Goal: Task Accomplishment & Management: Use online tool/utility

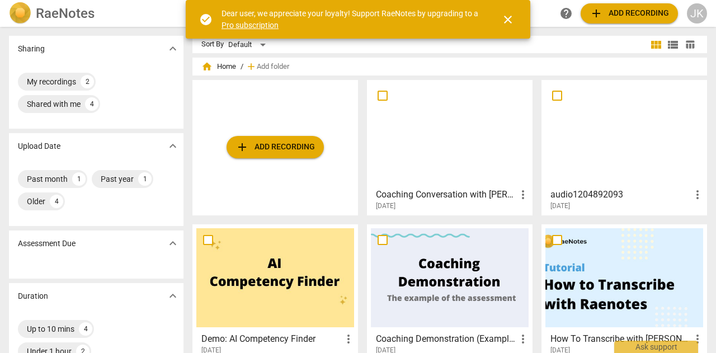
click at [509, 22] on span "close" at bounding box center [507, 19] width 13 height 13
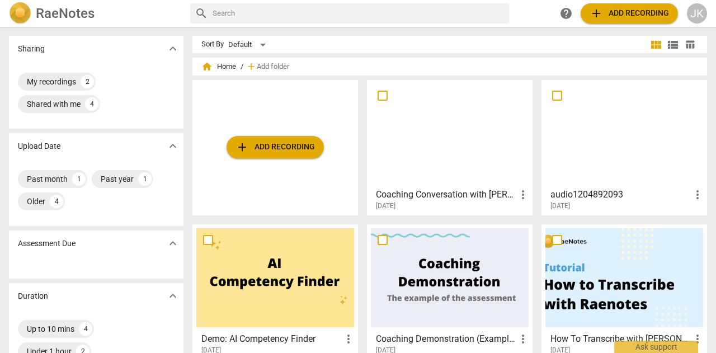
click at [286, 149] on span "add Add recording" at bounding box center [274, 146] width 79 height 13
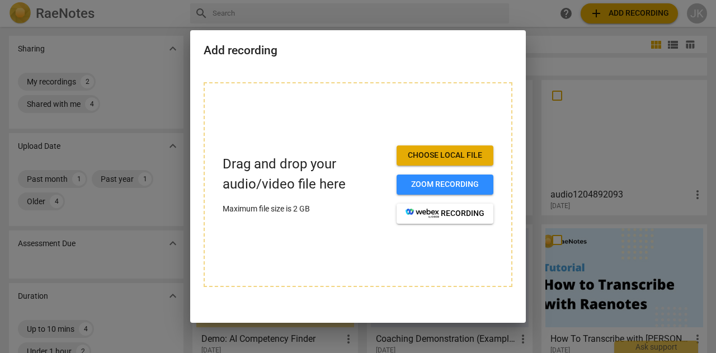
click at [460, 159] on span "Choose local file" at bounding box center [444, 155] width 79 height 11
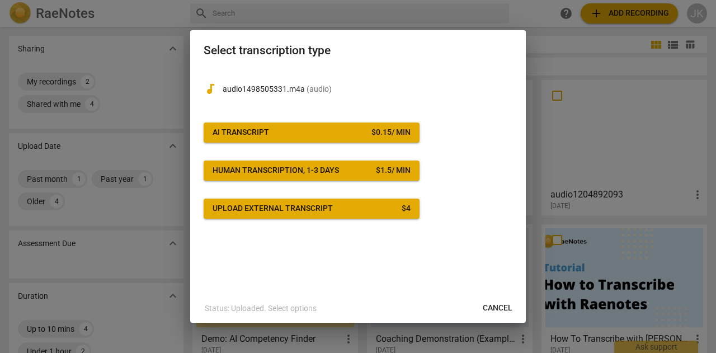
click at [266, 134] on div "AI Transcript" at bounding box center [240, 132] width 56 height 11
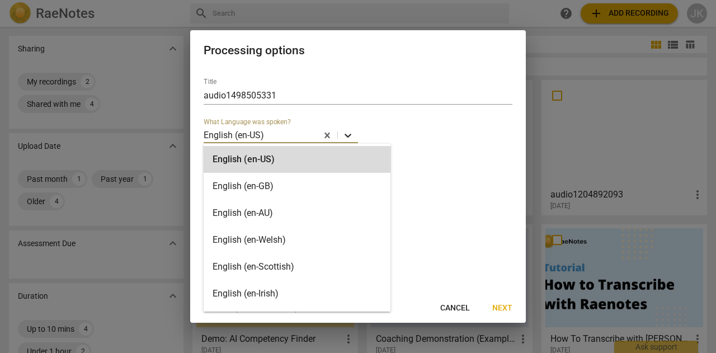
click at [350, 137] on icon at bounding box center [347, 135] width 11 height 11
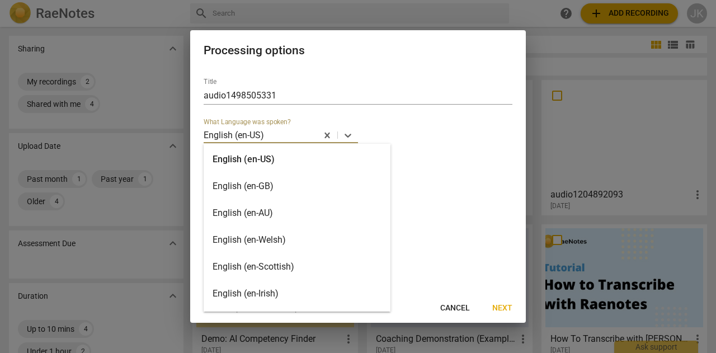
click at [307, 160] on div "English (en-US)" at bounding box center [296, 159] width 187 height 27
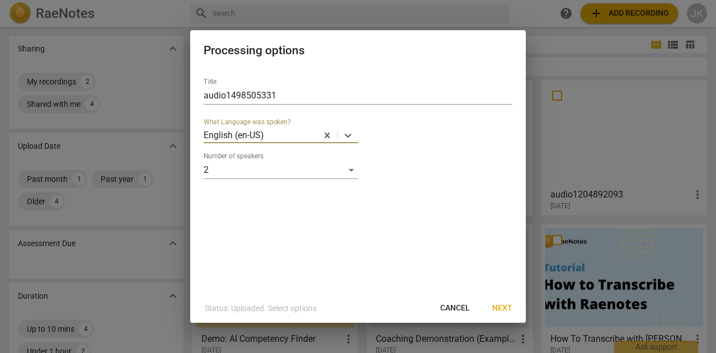
click at [501, 311] on span "Next" at bounding box center [502, 307] width 20 height 11
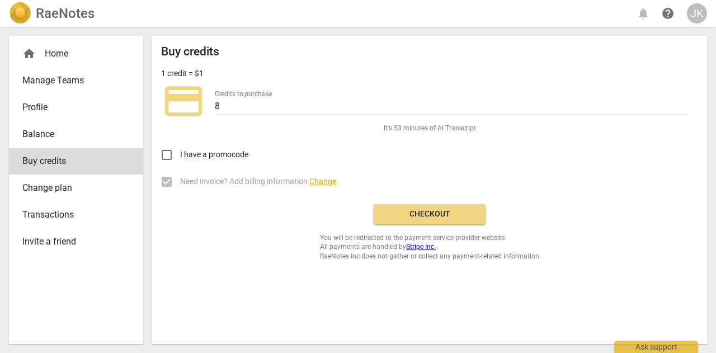
click at [442, 216] on span "Checkout" at bounding box center [429, 214] width 94 height 11
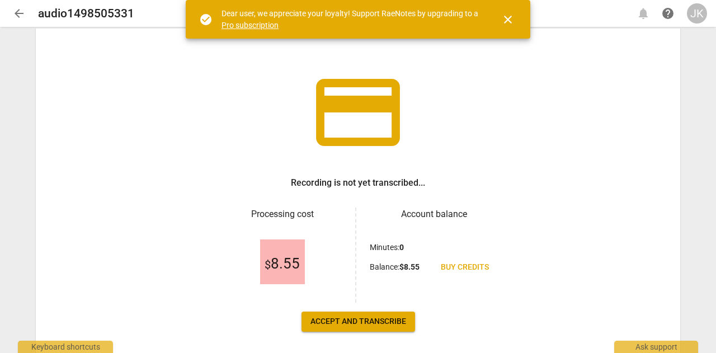
scroll to position [56, 0]
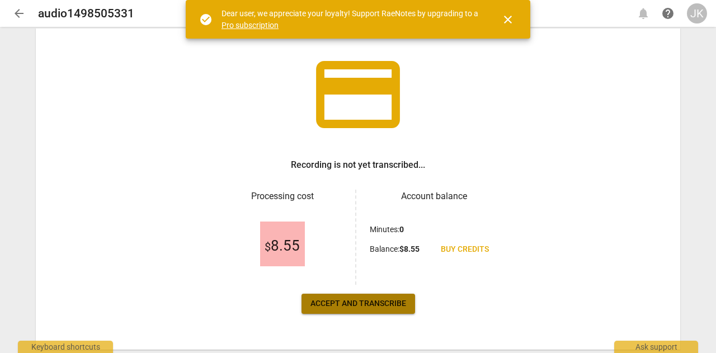
click at [345, 305] on span "Accept and transcribe" at bounding box center [358, 303] width 96 height 11
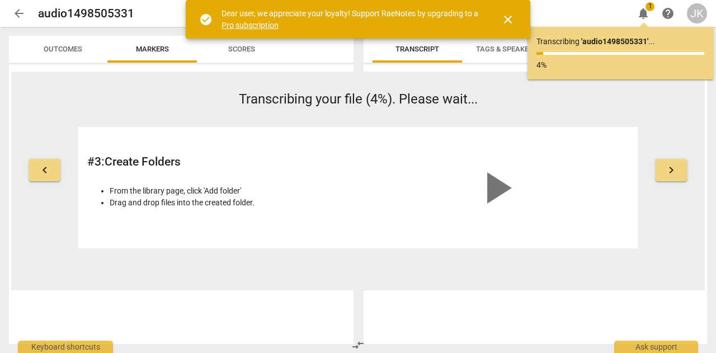
click at [671, 176] on span "keyboard_arrow_right" at bounding box center [670, 169] width 13 height 13
